Goal: Check status: Check status

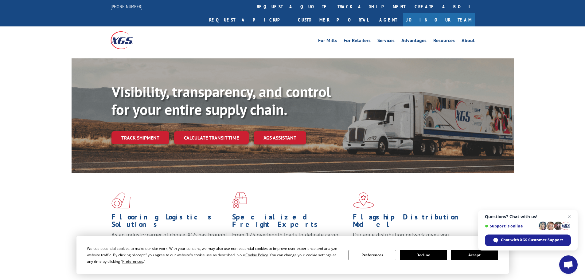
click at [462, 254] on button "Accept" at bounding box center [474, 255] width 47 height 10
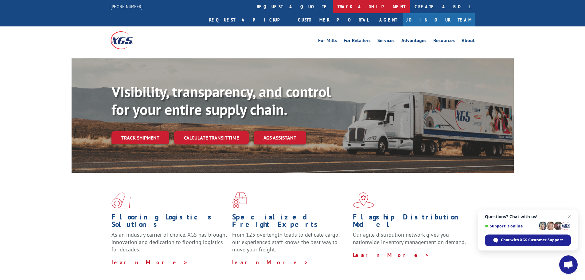
click at [333, 6] on link "track a shipment" at bounding box center [371, 6] width 77 height 13
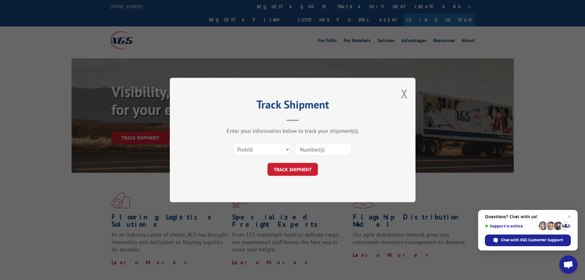
click at [303, 151] on input at bounding box center [323, 149] width 56 height 13
paste input "17470496"
type input "17470496"
click at [297, 169] on button "TRACK SHIPMENT" at bounding box center [292, 169] width 50 height 13
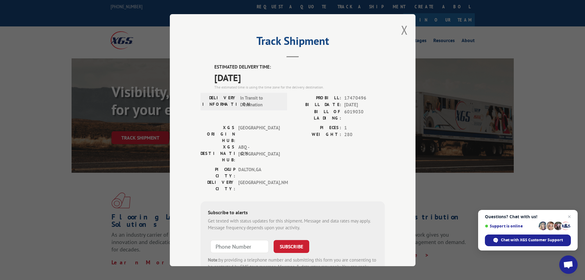
click at [406, 27] on div "Track Shipment ESTIMATED DELIVERY TIME: 09/12/2025 The estimated time is using …" at bounding box center [293, 140] width 246 height 252
click at [401, 31] on button "Close modal" at bounding box center [404, 30] width 7 height 16
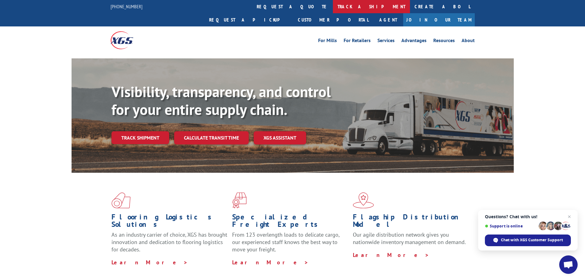
click at [333, 4] on link "track a shipment" at bounding box center [371, 6] width 77 height 13
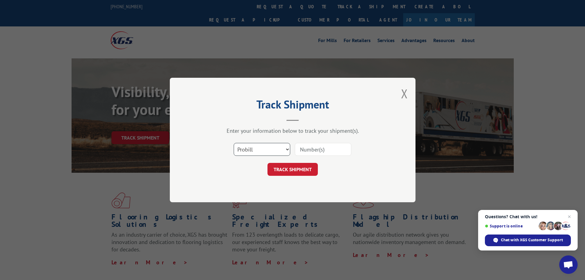
click at [249, 154] on select "Select category... Probill BOL PO" at bounding box center [262, 149] width 56 height 13
select select "bol"
click at [234, 143] on select "Select category... Probill BOL PO" at bounding box center [262, 149] width 56 height 13
click at [312, 152] on input at bounding box center [323, 149] width 56 height 13
paste input "17517631"
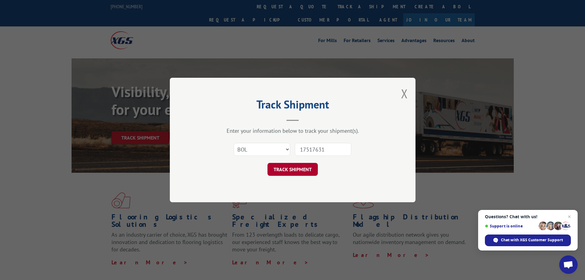
type input "17517631"
click at [302, 169] on button "TRACK SHIPMENT" at bounding box center [292, 169] width 50 height 13
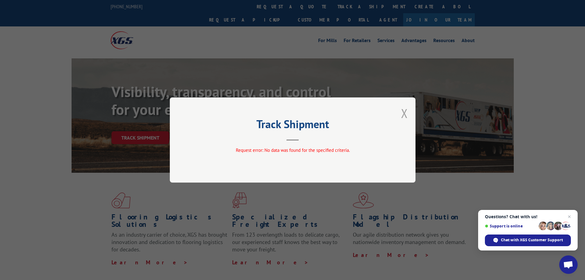
click at [403, 112] on button "Close modal" at bounding box center [404, 113] width 7 height 16
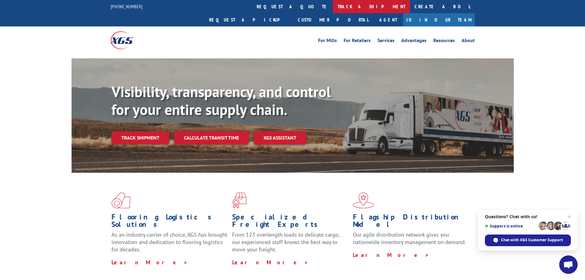
click at [333, 8] on link "track a shipment" at bounding box center [371, 6] width 77 height 13
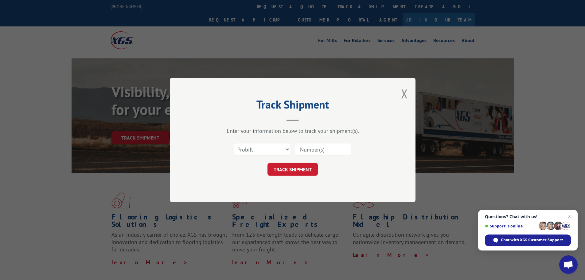
click at [311, 147] on input at bounding box center [323, 149] width 56 height 13
paste input "17517631"
type input "17517631"
click at [295, 168] on button "TRACK SHIPMENT" at bounding box center [292, 169] width 50 height 13
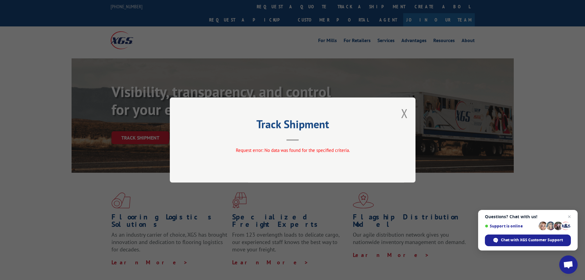
click at [408, 110] on div "Track Shipment Request error: No data was found for the specified criteria." at bounding box center [293, 139] width 246 height 85
click at [407, 110] on button "Close modal" at bounding box center [404, 113] width 7 height 16
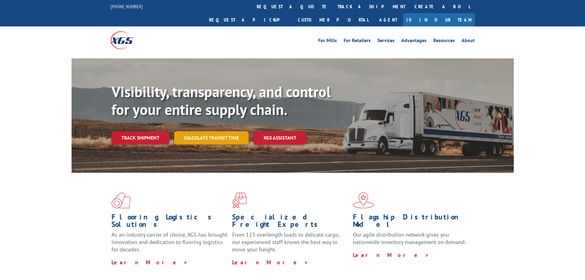
click at [209, 131] on link "Calculate transit time" at bounding box center [211, 137] width 75 height 13
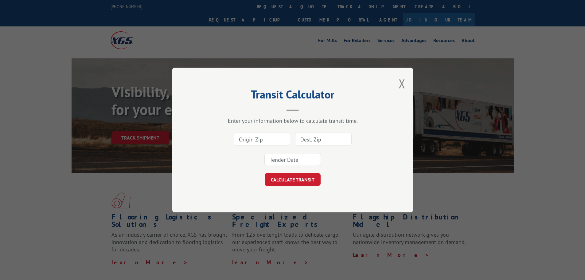
click at [406, 86] on div "Transit Calculator Enter your information below to calculate transit time. CALC…" at bounding box center [292, 140] width 241 height 145
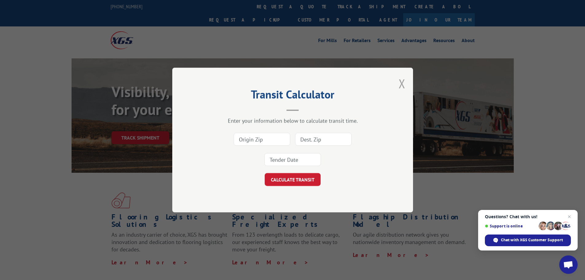
click at [402, 85] on button "Close modal" at bounding box center [402, 83] width 7 height 16
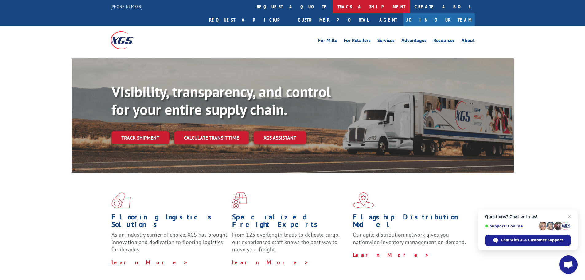
click at [333, 6] on link "track a shipment" at bounding box center [371, 6] width 77 height 13
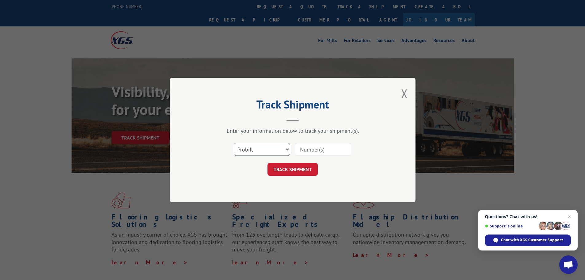
click at [254, 145] on select "Select category... Probill BOL PO" at bounding box center [262, 149] width 56 height 13
select select "po"
click at [234, 143] on select "Select category... Probill BOL PO" at bounding box center [262, 149] width 56 height 13
click at [310, 151] on input at bounding box center [323, 149] width 56 height 13
paste input "04451177"
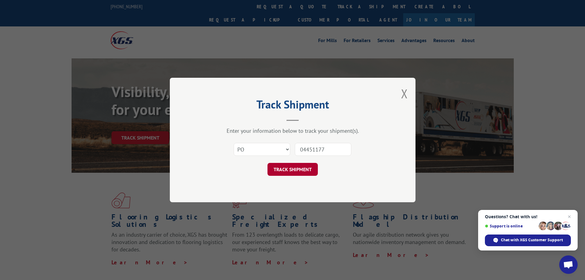
type input "04451177"
click at [300, 168] on button "TRACK SHIPMENT" at bounding box center [292, 169] width 50 height 13
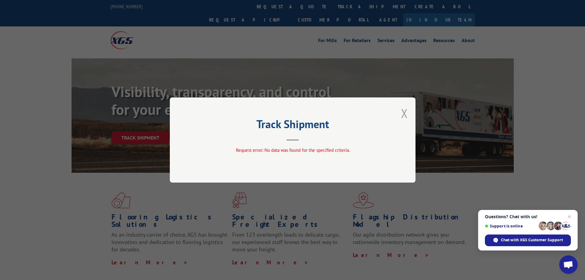
click at [403, 111] on button "Close modal" at bounding box center [404, 113] width 7 height 16
